Goal: Information Seeking & Learning: Learn about a topic

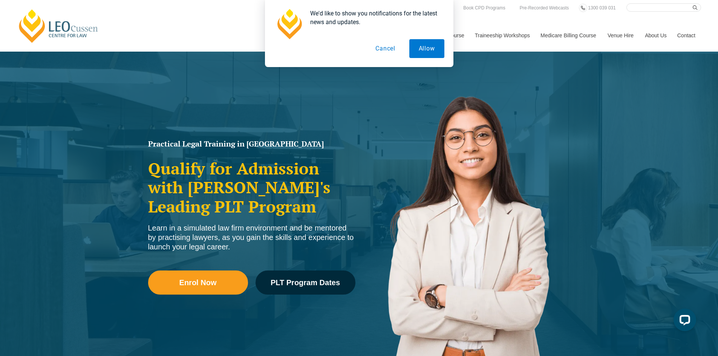
click at [384, 49] on button "Cancel" at bounding box center [385, 48] width 39 height 19
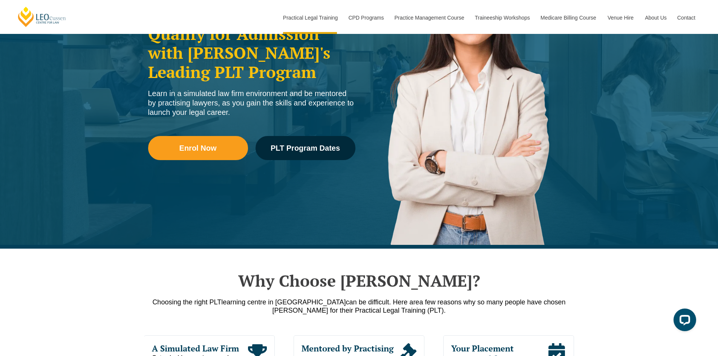
scroll to position [302, 0]
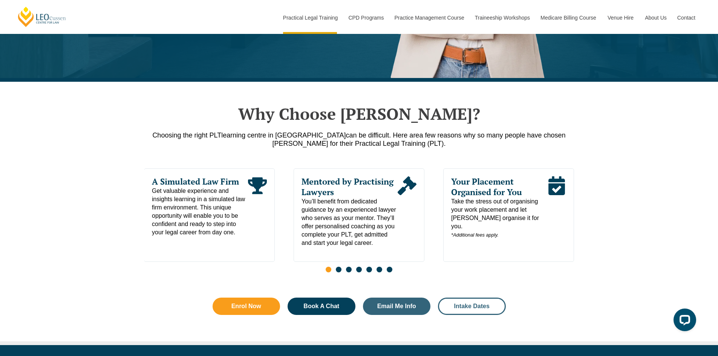
click at [487, 305] on span "Intake Dates" at bounding box center [471, 306] width 35 height 6
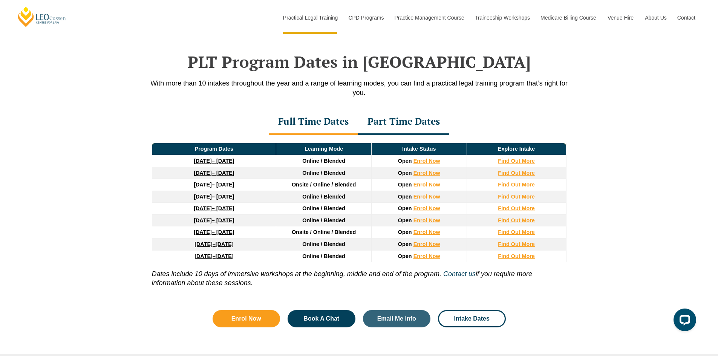
scroll to position [984, 0]
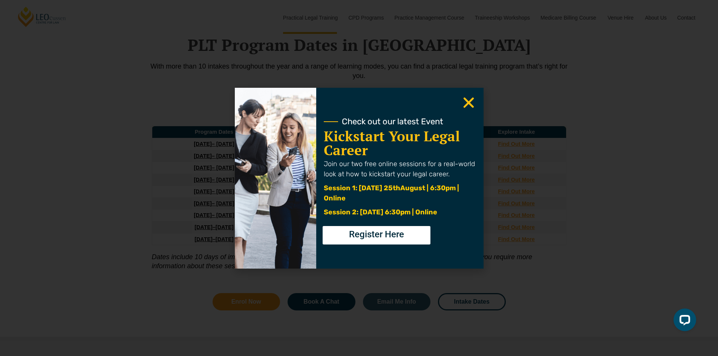
click at [471, 99] on use "Close" at bounding box center [468, 102] width 11 height 11
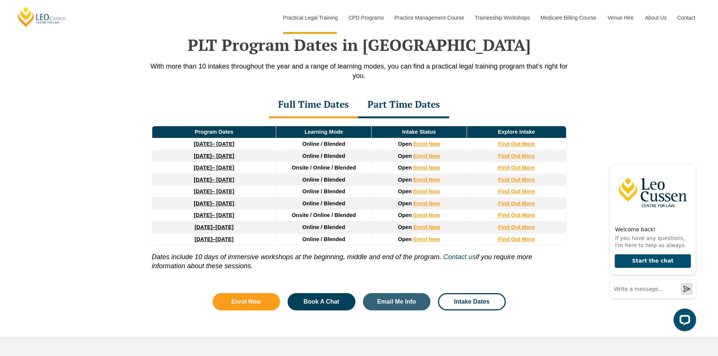
click at [407, 107] on div "Part Time Dates" at bounding box center [403, 105] width 91 height 26
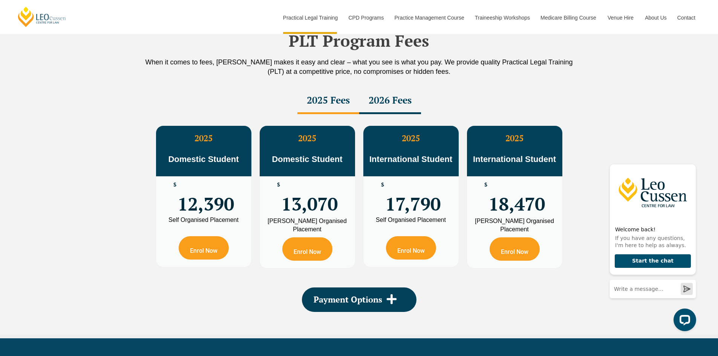
scroll to position [1285, 0]
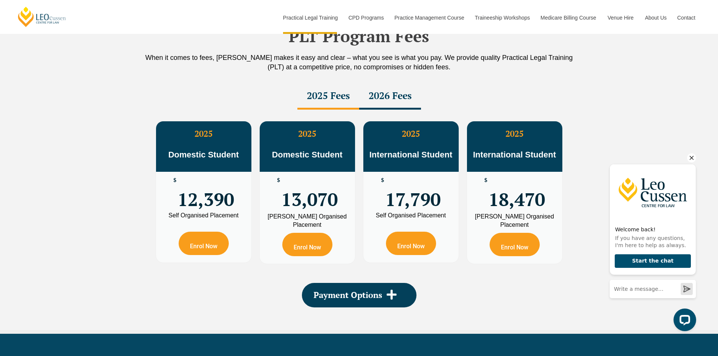
click at [692, 157] on icon "Hide greeting" at bounding box center [692, 158] width 4 height 4
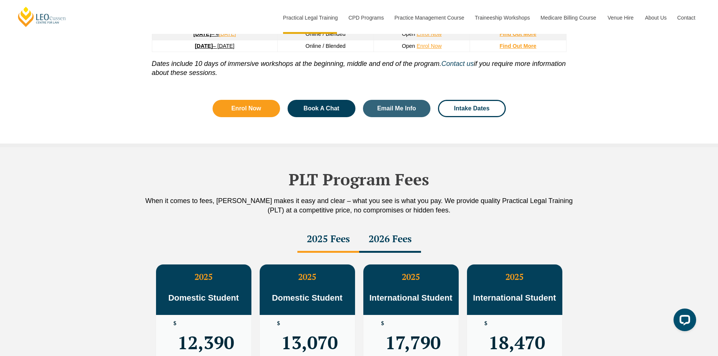
scroll to position [1022, 0]
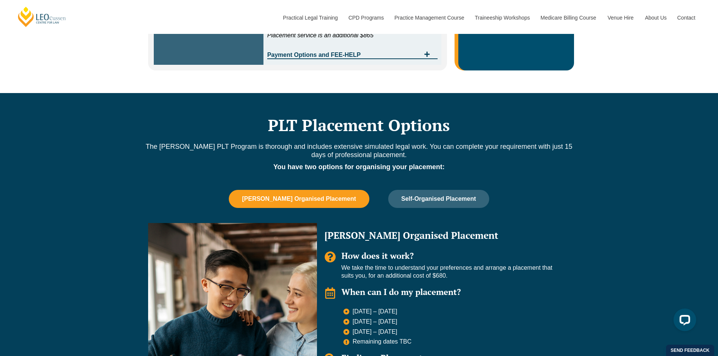
scroll to position [528, 0]
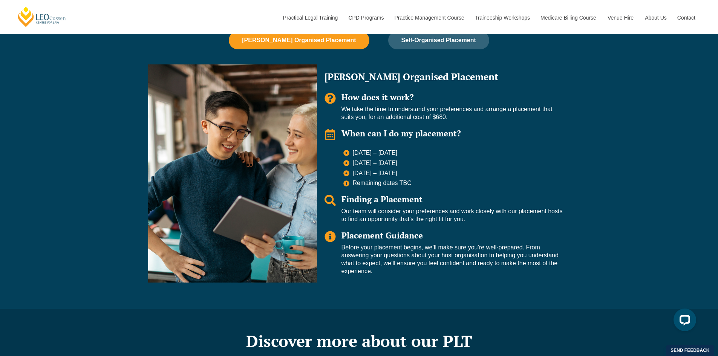
drag, startPoint x: 449, startPoint y: 116, endPoint x: 342, endPoint y: 110, distance: 106.9
click at [343, 110] on p "We take the time to understand your preferences and arrange a placement that su…" at bounding box center [452, 114] width 221 height 16
click at [548, 145] on div "Leo Organised Placement How does it work? We take the time to understand your p…" at bounding box center [443, 173] width 253 height 218
click at [429, 46] on button "Self-Organised Placement" at bounding box center [438, 40] width 101 height 18
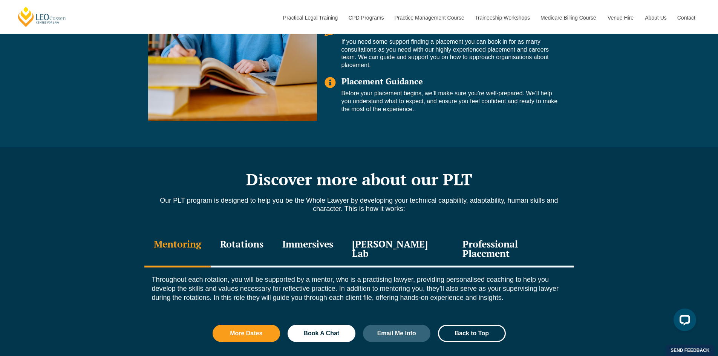
scroll to position [716, 0]
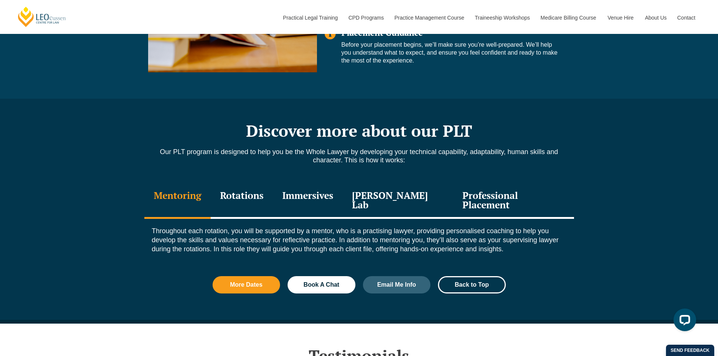
click at [335, 195] on div "Immersives" at bounding box center [308, 201] width 70 height 36
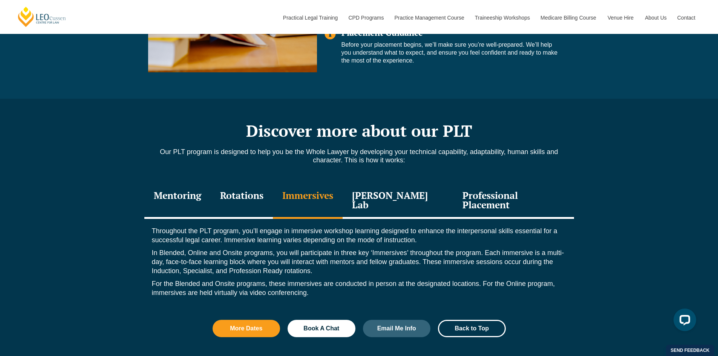
click at [404, 196] on div "Leo Justice Lab" at bounding box center [398, 201] width 111 height 36
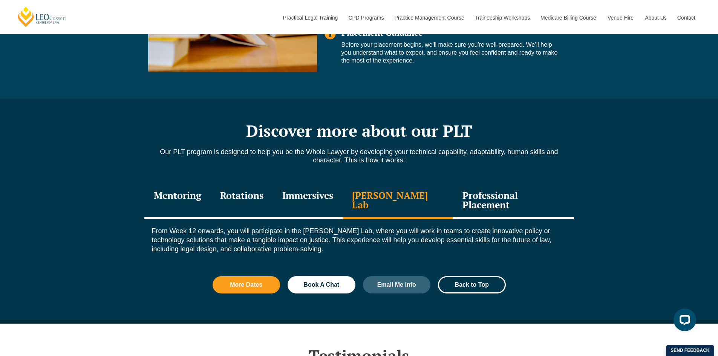
click at [518, 193] on div "Professional Placement" at bounding box center [513, 201] width 121 height 36
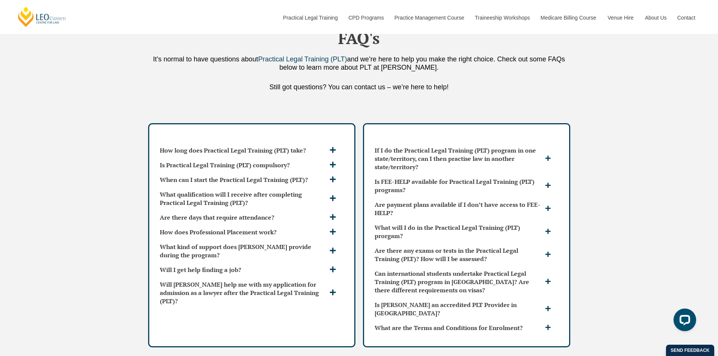
scroll to position [1960, 0]
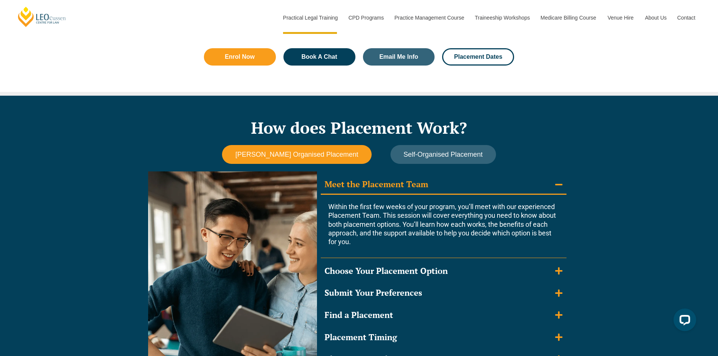
scroll to position [716, 0]
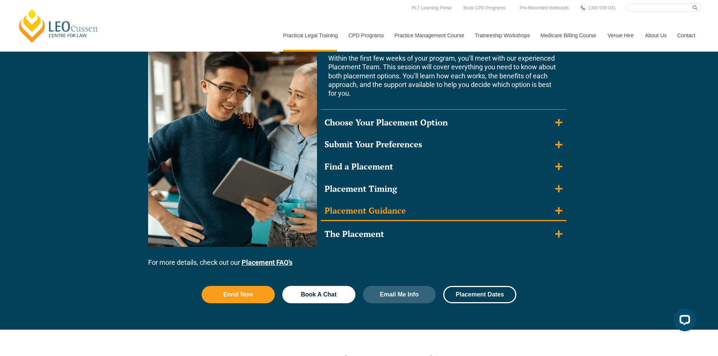
click at [564, 212] on summary "Placement Guidance" at bounding box center [444, 212] width 246 height 20
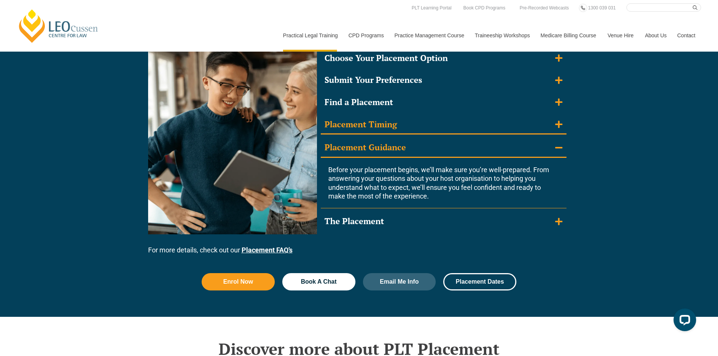
click at [559, 123] on icon "Accordion. Open links with Enter or Space, close with Escape, and navigate with…" at bounding box center [558, 124] width 7 height 7
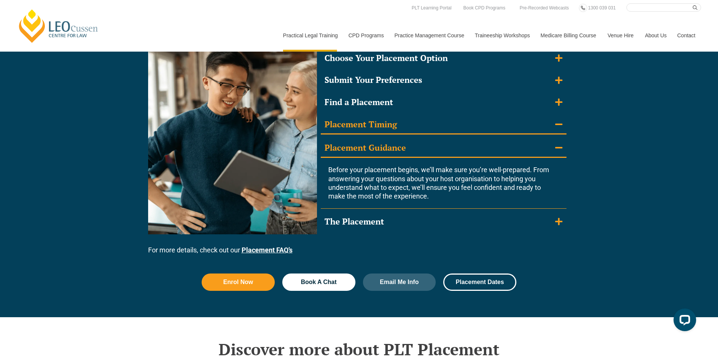
click at [559, 123] on icon "Accordion. Open links with Enter or Space, close with Escape, and navigate with…" at bounding box center [558, 124] width 7 height 8
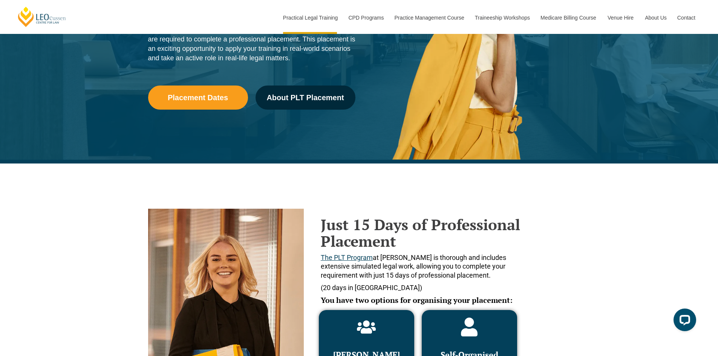
scroll to position [264, 0]
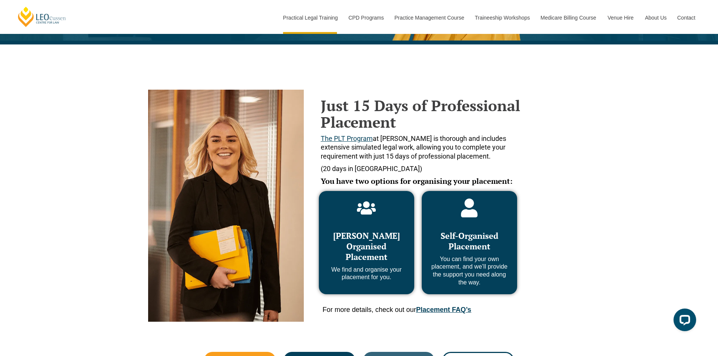
click at [447, 310] on link "Placement FAQ’s" at bounding box center [443, 310] width 55 height 8
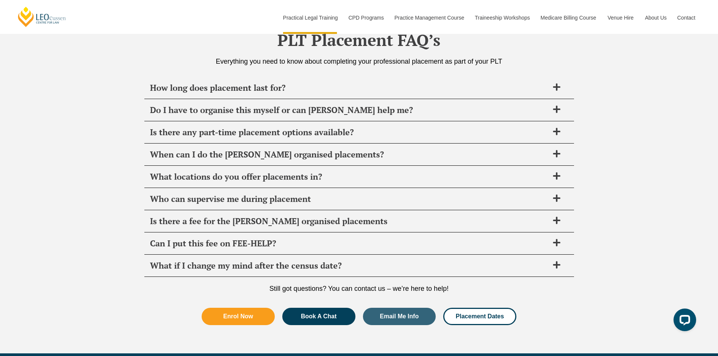
scroll to position [2599, 0]
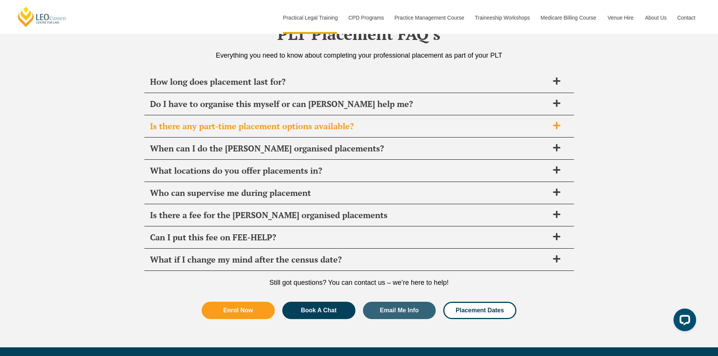
click at [380, 128] on span "Is there any part-time placement options available?" at bounding box center [349, 126] width 399 height 11
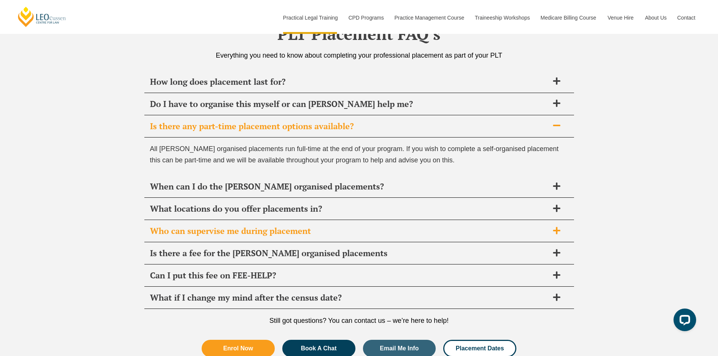
click at [307, 230] on span "Who can supervise me during placement" at bounding box center [349, 231] width 399 height 11
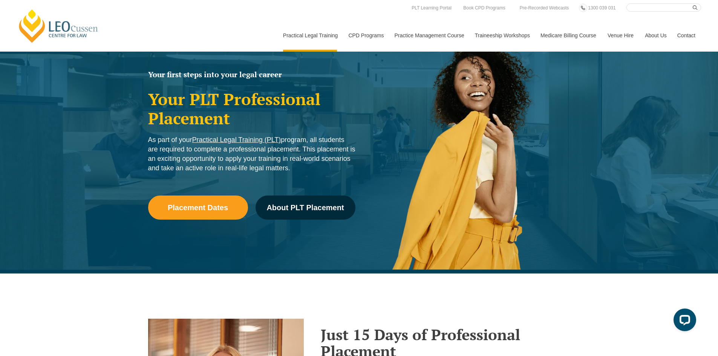
scroll to position [0, 0]
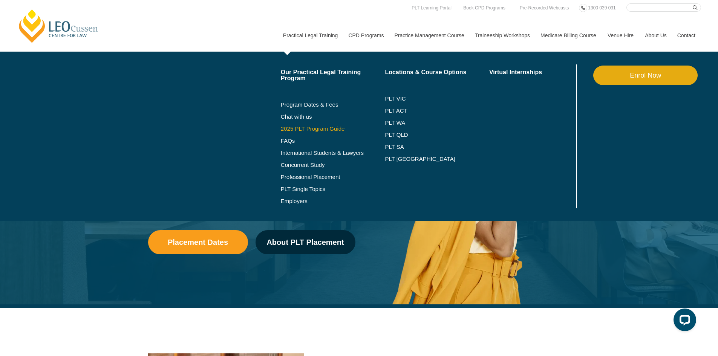
click at [323, 128] on link "2025 PLT Program Guide" at bounding box center [324, 129] width 86 height 6
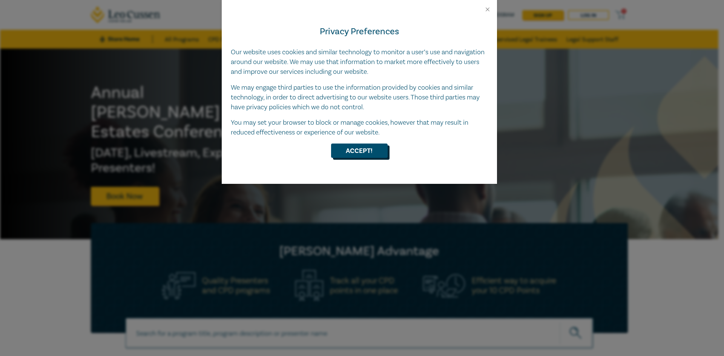
click at [352, 151] on button "Accept!" at bounding box center [359, 151] width 57 height 14
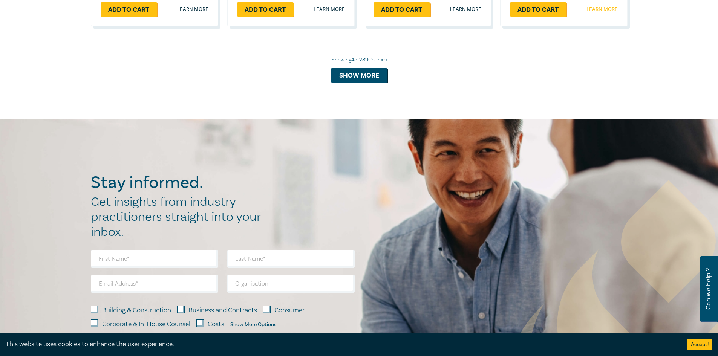
scroll to position [1018, 0]
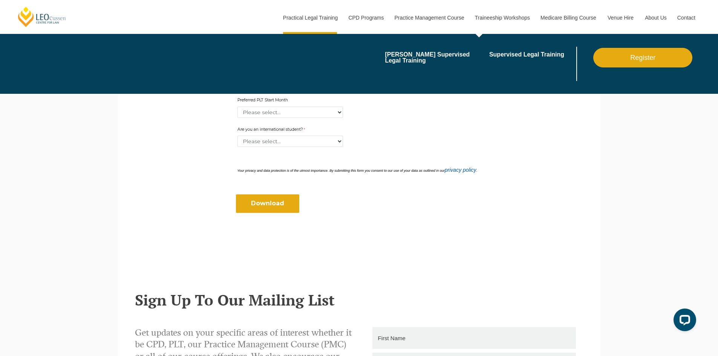
scroll to position [205, 0]
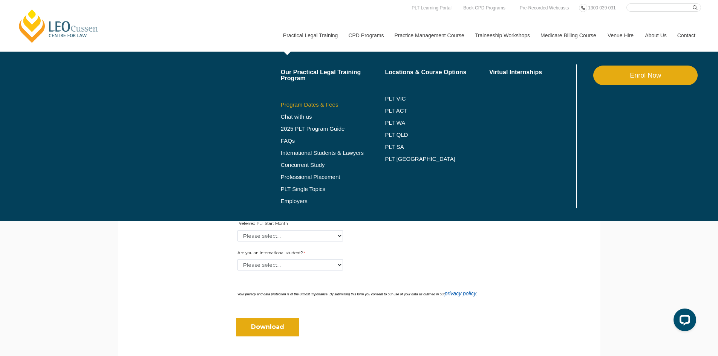
click at [312, 103] on link "Program Dates & Fees" at bounding box center [333, 105] width 104 height 6
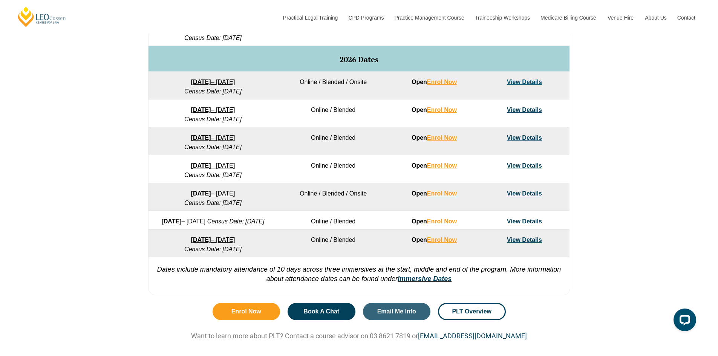
scroll to position [452, 0]
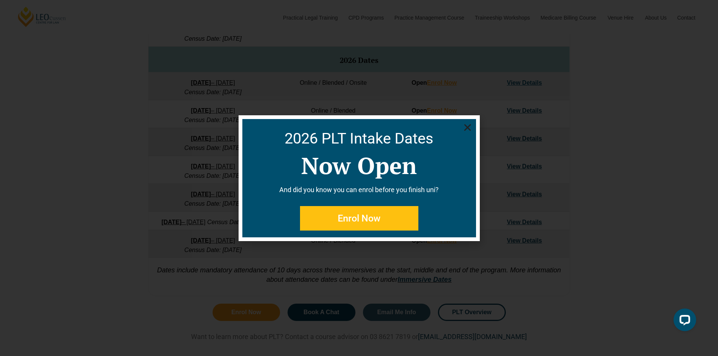
click at [467, 129] on use "Close" at bounding box center [467, 127] width 7 height 7
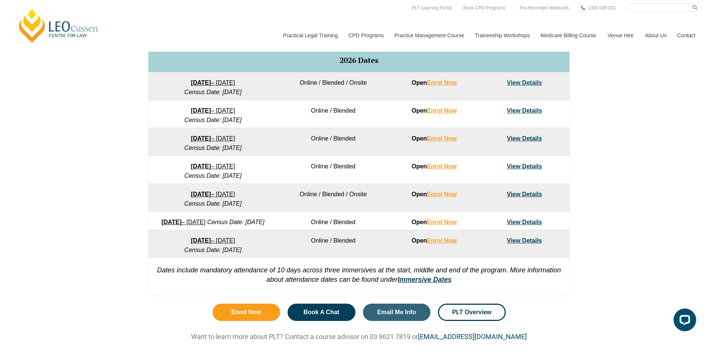
click at [519, 114] on link "View Details" at bounding box center [524, 110] width 35 height 6
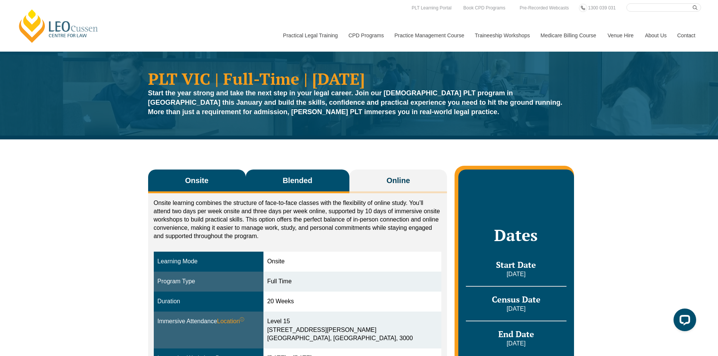
click at [297, 180] on span "Blended" at bounding box center [298, 180] width 30 height 11
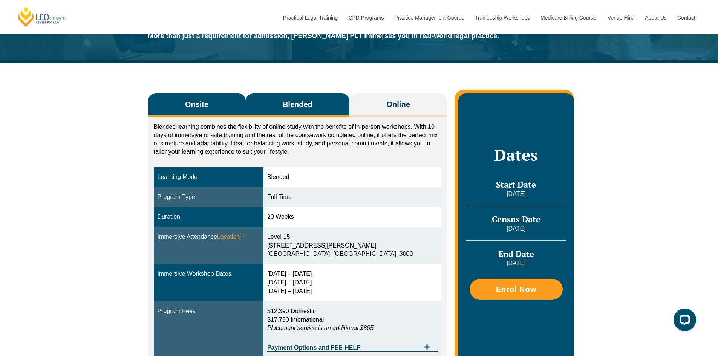
scroll to position [75, 0]
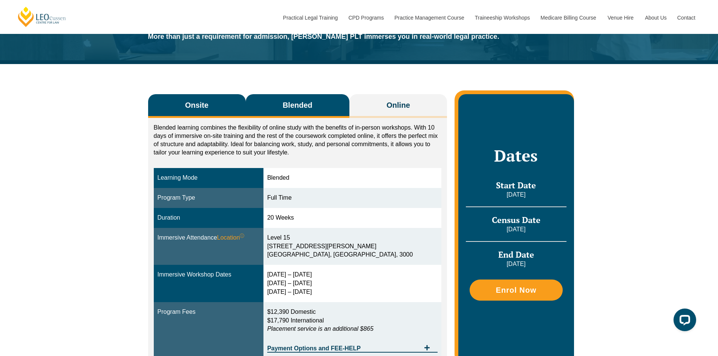
click at [223, 107] on button "Onsite" at bounding box center [197, 106] width 98 height 24
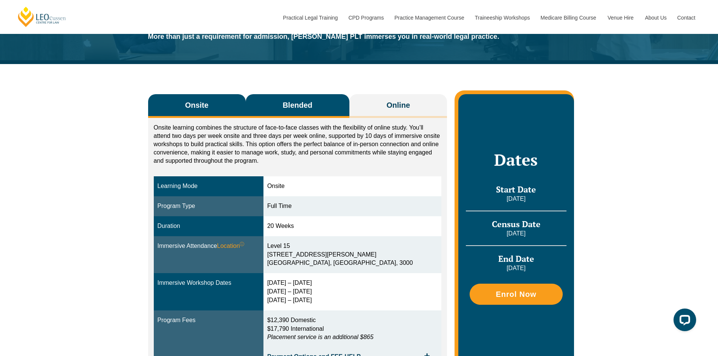
click at [308, 108] on span "Blended" at bounding box center [298, 105] width 30 height 11
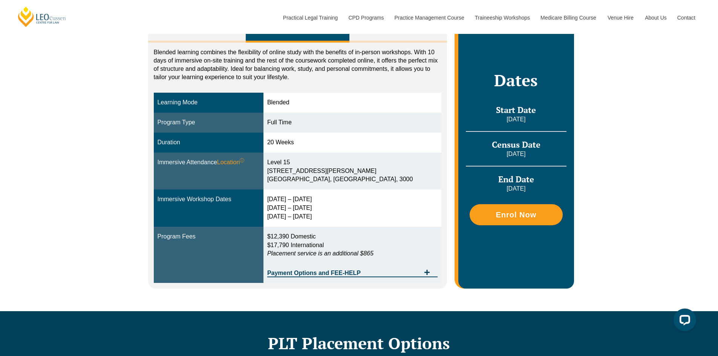
scroll to position [0, 0]
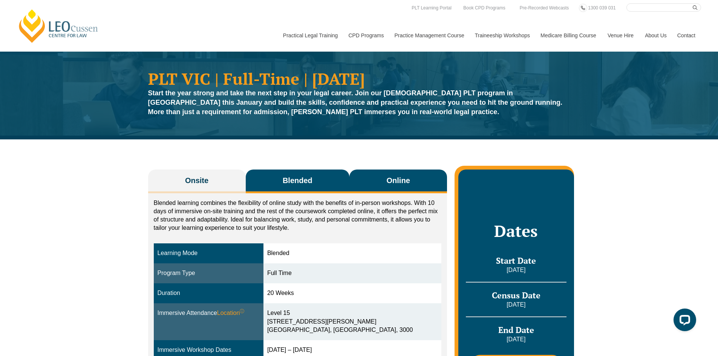
click at [383, 183] on button "Online" at bounding box center [398, 182] width 98 height 24
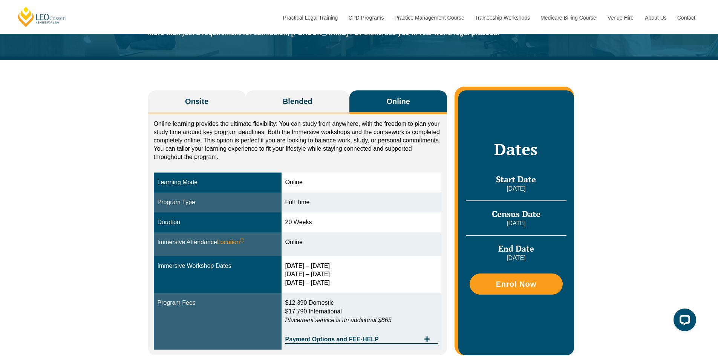
scroll to position [75, 0]
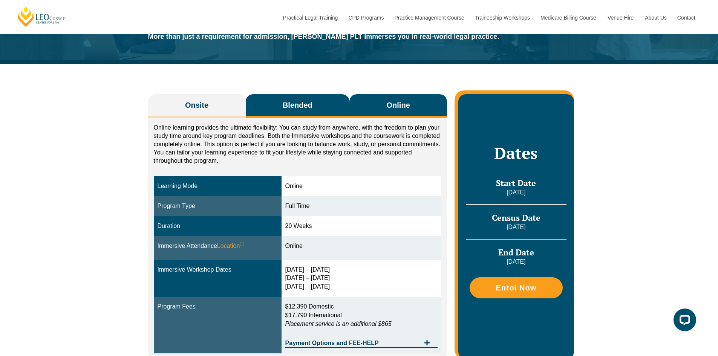
click at [332, 107] on button "Blended" at bounding box center [298, 106] width 104 height 24
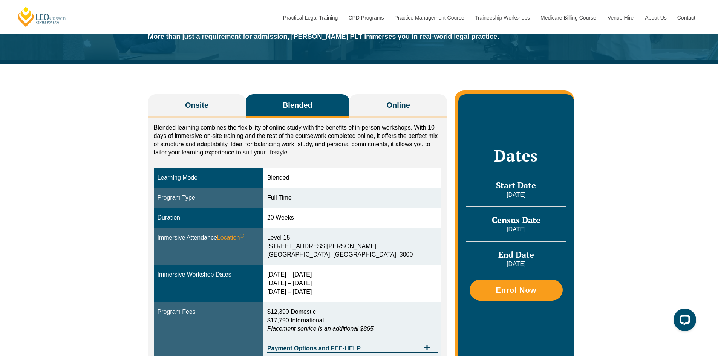
click at [332, 107] on button "Blended" at bounding box center [298, 106] width 104 height 24
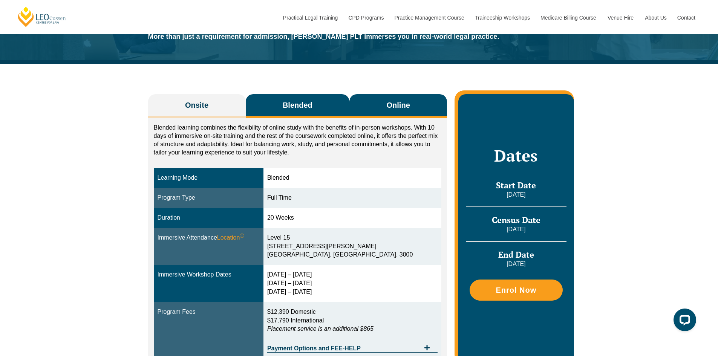
click at [383, 104] on button "Online" at bounding box center [398, 106] width 98 height 24
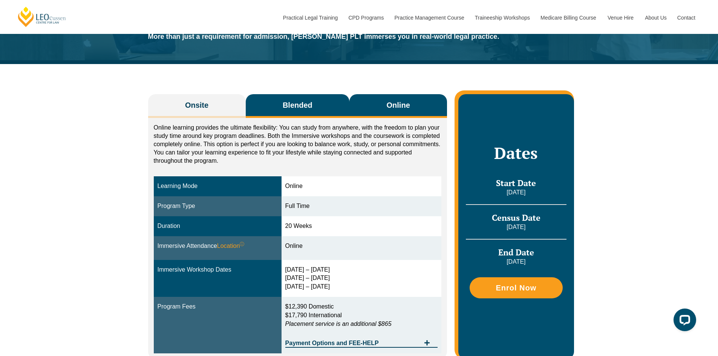
click at [313, 101] on button "Blended" at bounding box center [298, 106] width 104 height 24
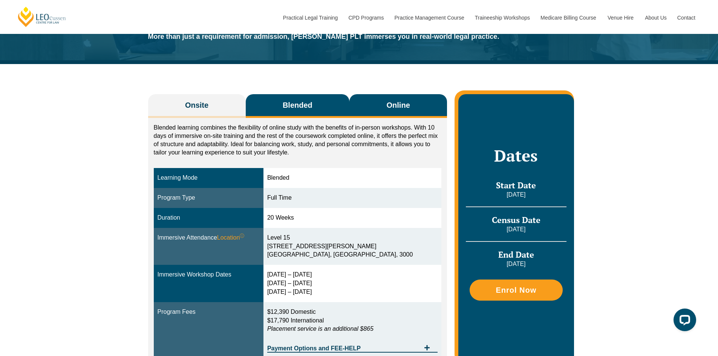
click at [412, 103] on button "Online" at bounding box center [398, 106] width 98 height 24
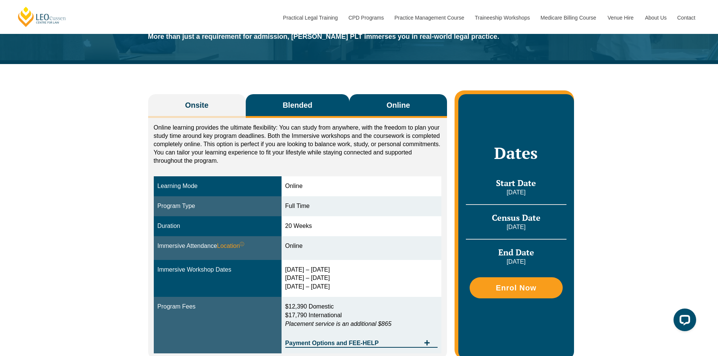
click at [319, 99] on button "Blended" at bounding box center [298, 106] width 104 height 24
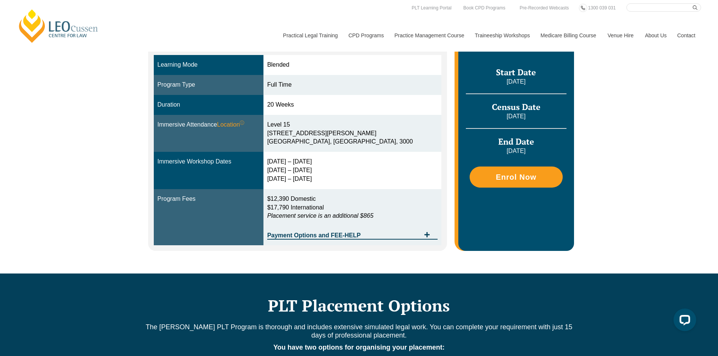
scroll to position [0, 0]
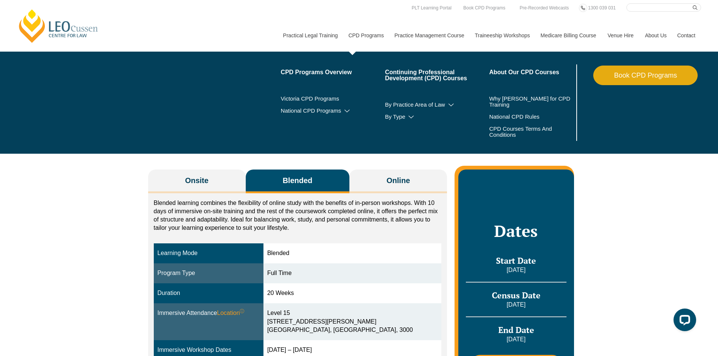
click at [375, 35] on link "CPD Programs" at bounding box center [366, 35] width 46 height 32
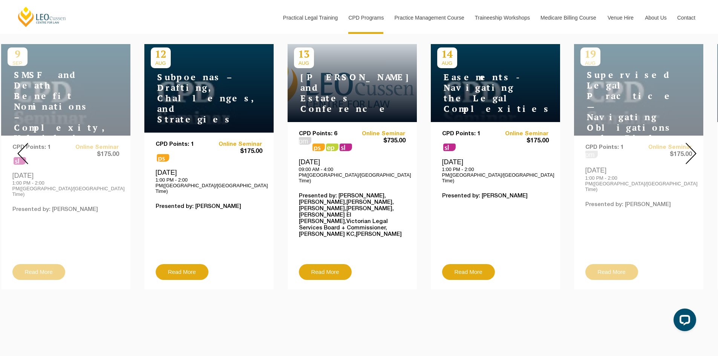
click at [694, 149] on img at bounding box center [691, 153] width 11 height 21
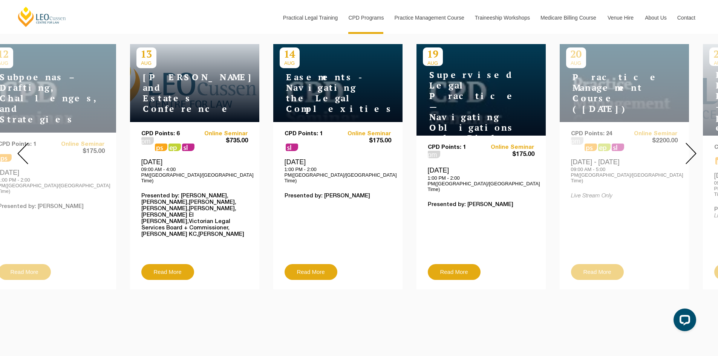
drag, startPoint x: 196, startPoint y: 122, endPoint x: 172, endPoint y: 121, distance: 24.1
click at [172, 131] on p "CPD Points: 6" at bounding box center [168, 134] width 54 height 6
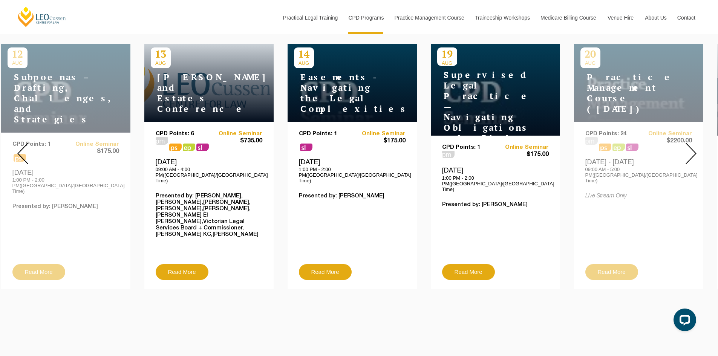
click at [692, 143] on img at bounding box center [691, 153] width 11 height 21
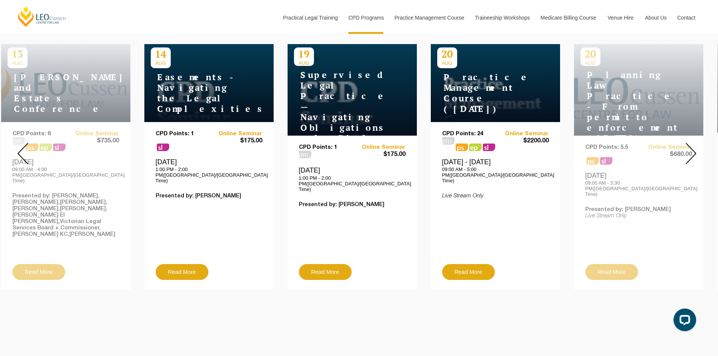
click at [693, 143] on img at bounding box center [691, 153] width 11 height 21
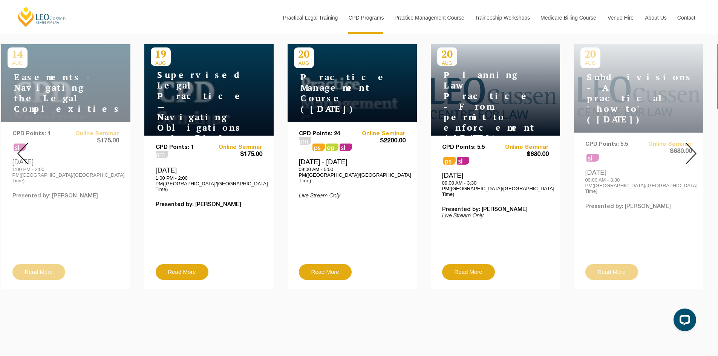
click at [693, 143] on img at bounding box center [691, 153] width 11 height 21
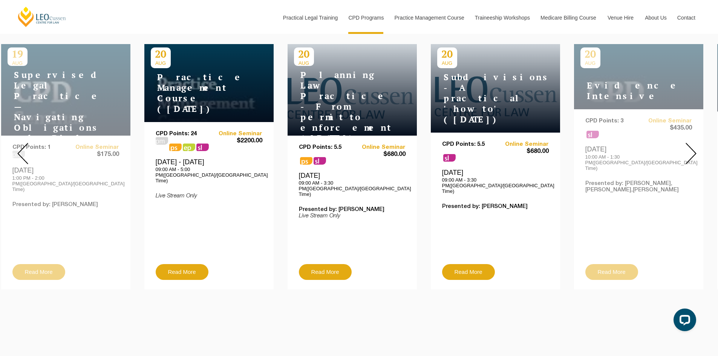
click at [693, 143] on img at bounding box center [691, 153] width 11 height 21
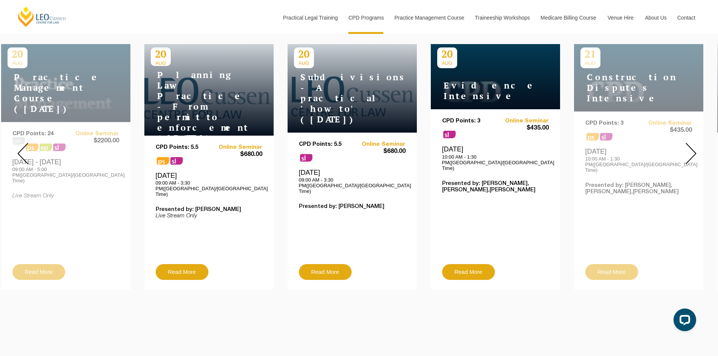
click at [693, 143] on img at bounding box center [691, 153] width 11 height 21
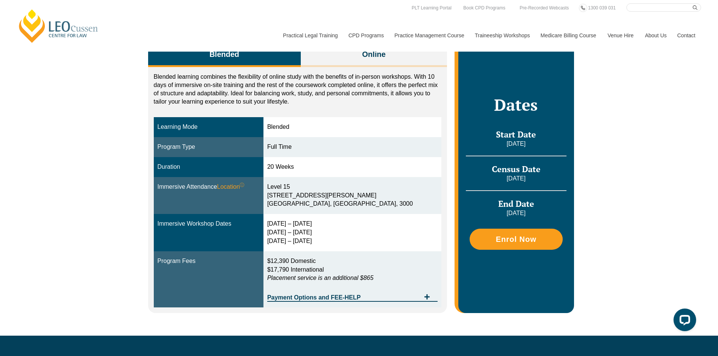
scroll to position [113, 0]
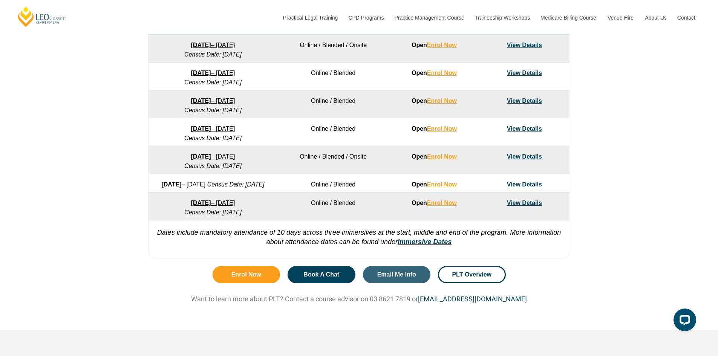
scroll to position [339, 0]
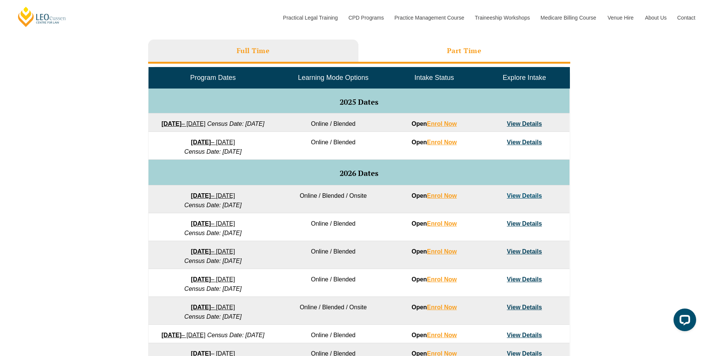
click at [466, 47] on h3 "Part Time" at bounding box center [464, 50] width 35 height 9
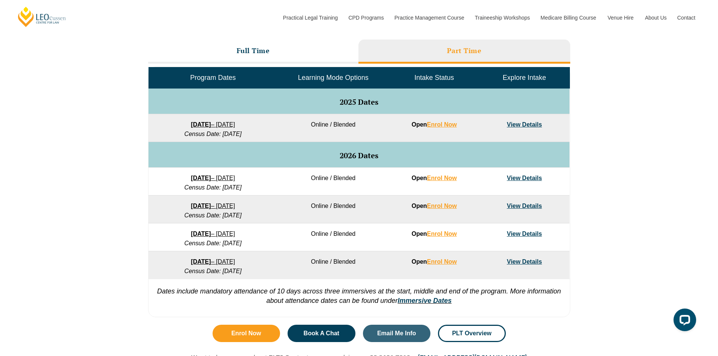
click at [605, 109] on div "VIC ACT [GEOGRAPHIC_DATA] [GEOGRAPHIC_DATA] SA [GEOGRAPHIC_DATA] PLT Program Da…" at bounding box center [359, 148] width 718 height 345
click at [523, 205] on link "View Details" at bounding box center [524, 206] width 35 height 6
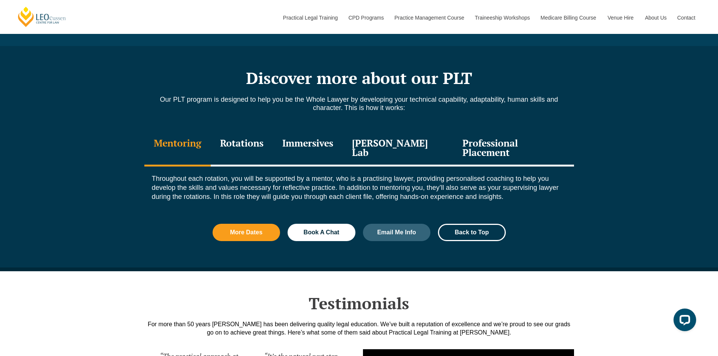
scroll to position [792, 0]
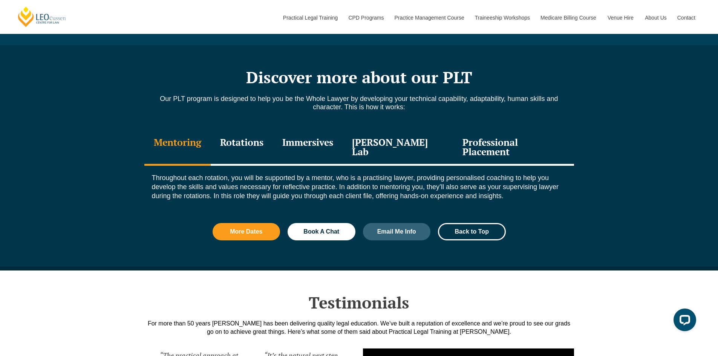
click at [270, 141] on div "Rotations" at bounding box center [242, 148] width 62 height 36
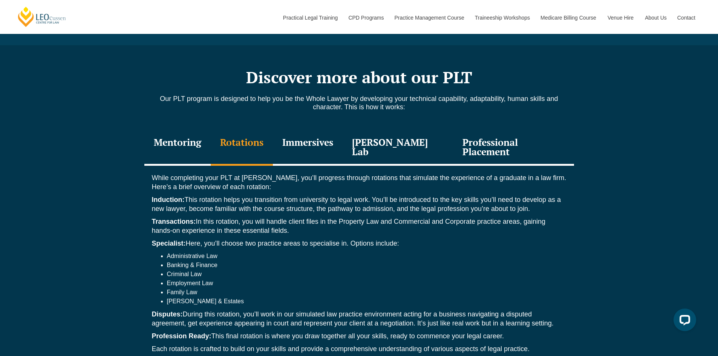
click at [315, 142] on div "Immersives" at bounding box center [308, 148] width 70 height 36
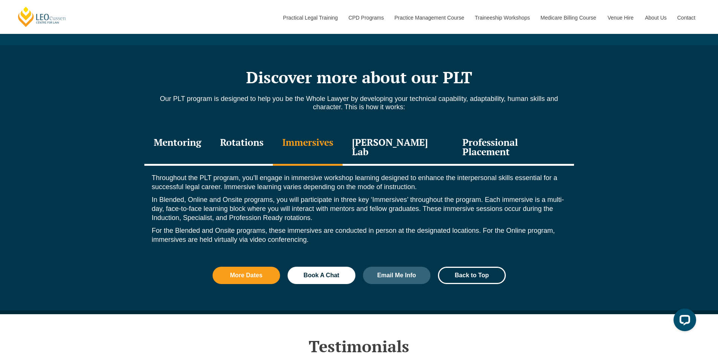
click at [424, 139] on div "[PERSON_NAME] Lab" at bounding box center [398, 148] width 111 height 36
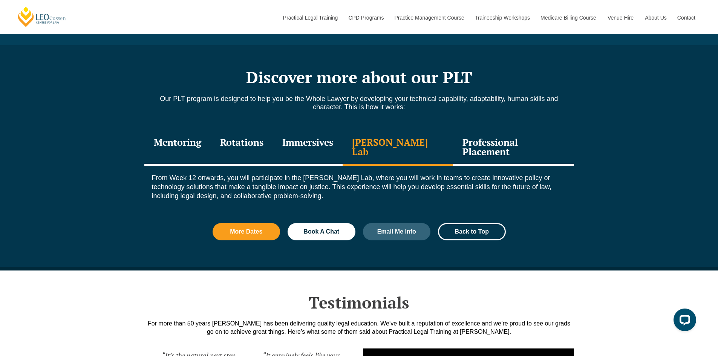
click at [486, 142] on div "Professional Placement" at bounding box center [513, 148] width 121 height 36
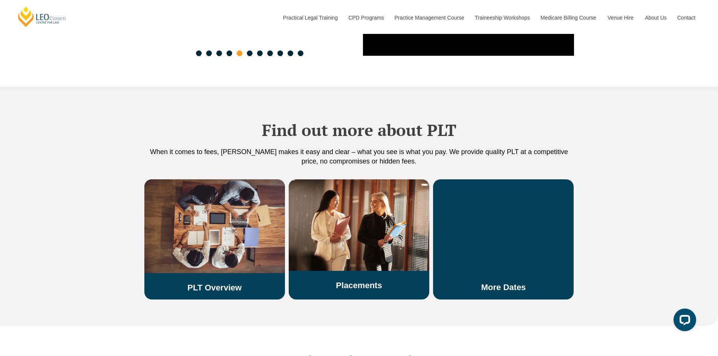
scroll to position [1432, 0]
